Goal: Task Accomplishment & Management: Manage account settings

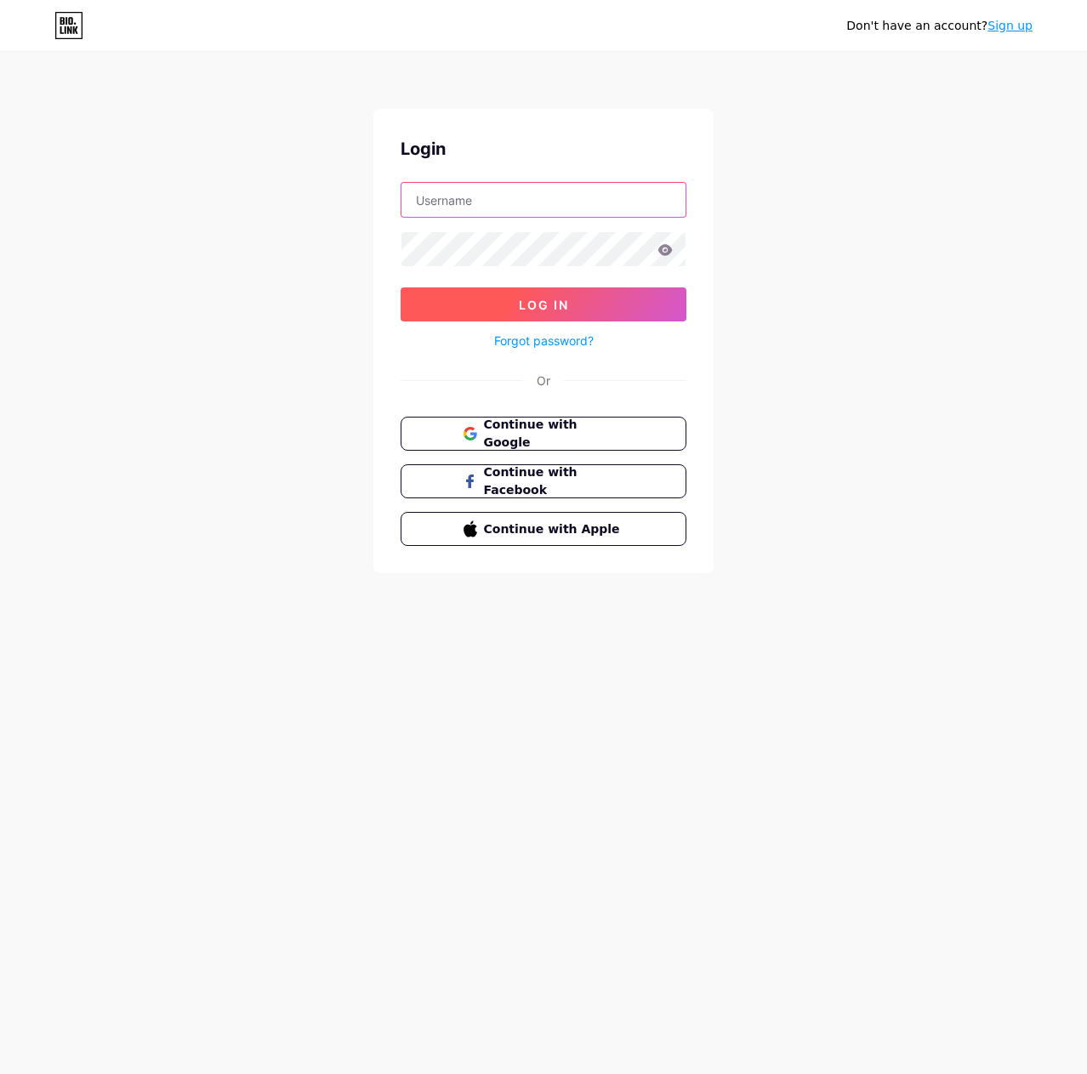
type input "[EMAIL_ADDRESS][DOMAIN_NAME]"
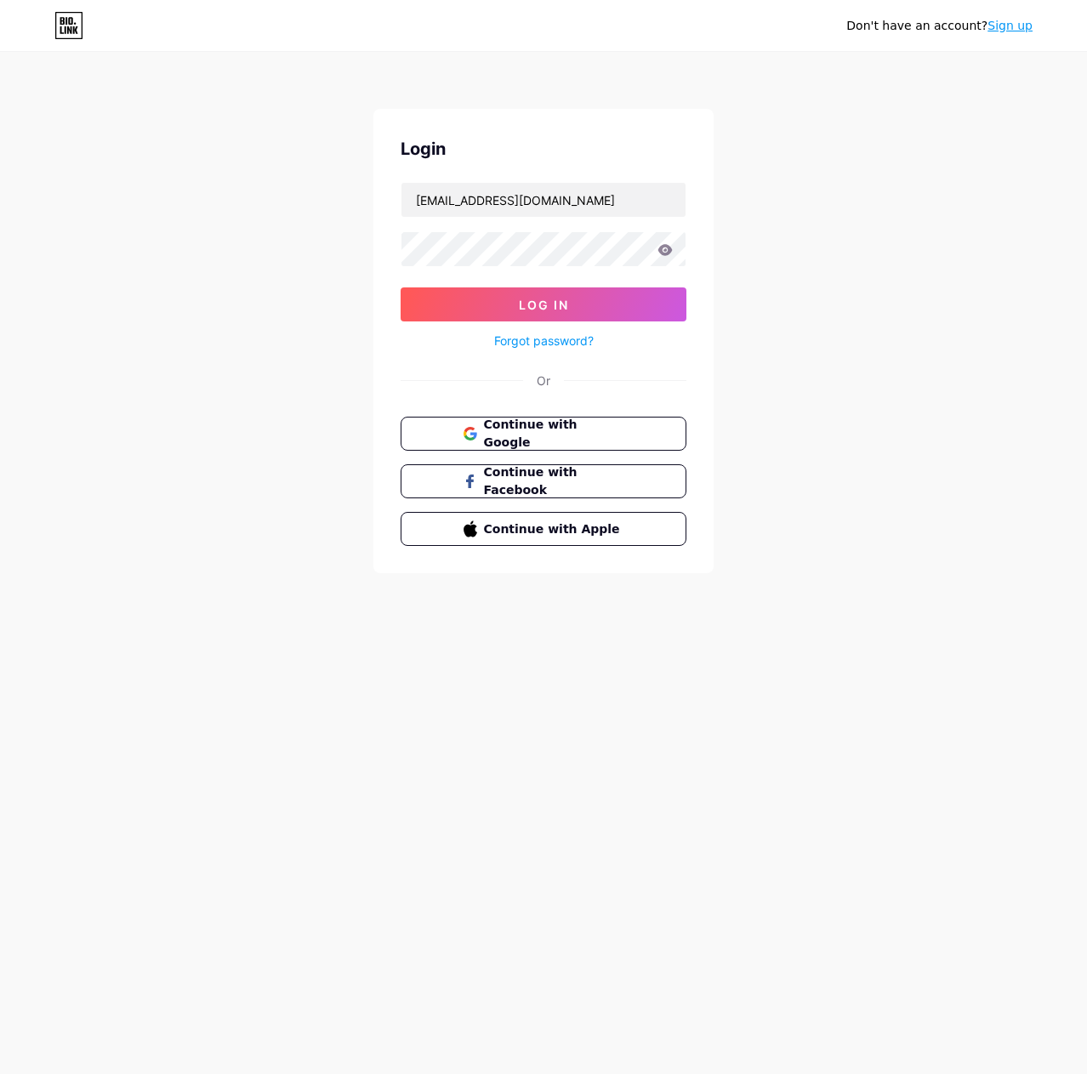
drag, startPoint x: 536, startPoint y: 303, endPoint x: 509, endPoint y: 372, distance: 74.1
click at [536, 303] on span "Log In" at bounding box center [544, 305] width 50 height 14
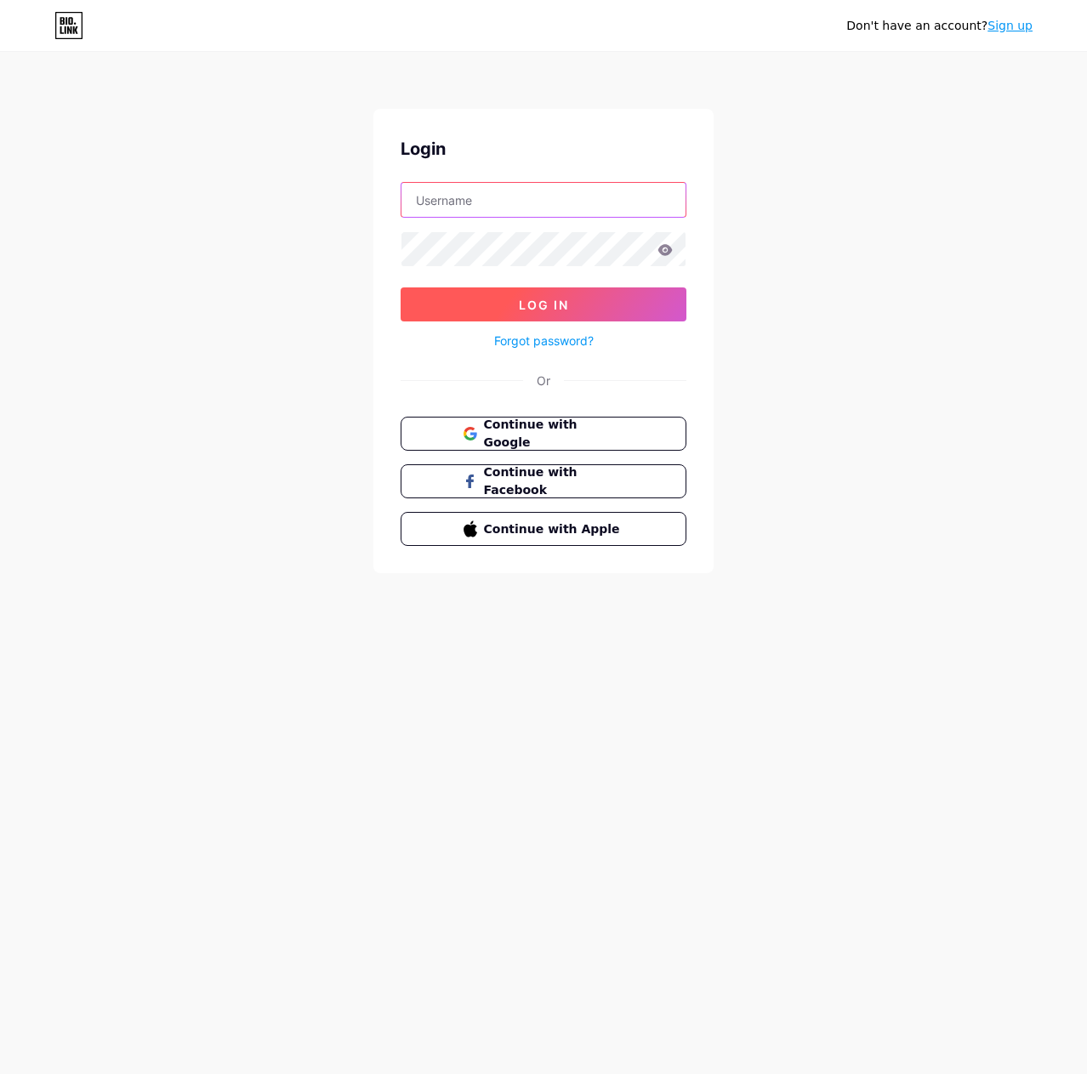
type input "[EMAIL_ADDRESS][DOMAIN_NAME]"
click at [512, 307] on button "Log In" at bounding box center [544, 304] width 286 height 34
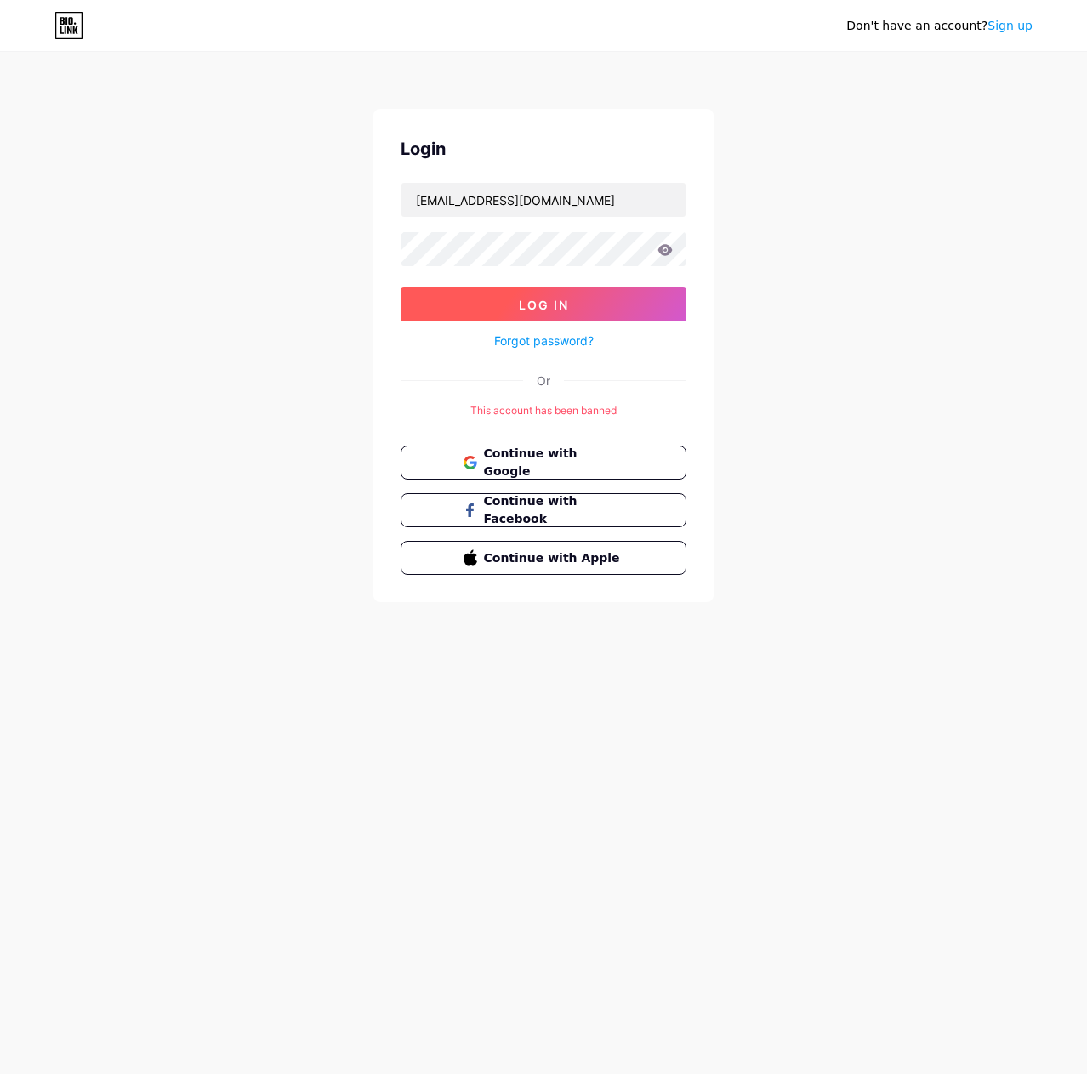
click at [512, 307] on button "Log In" at bounding box center [544, 304] width 286 height 34
